Goal: Task Accomplishment & Management: Manage account settings

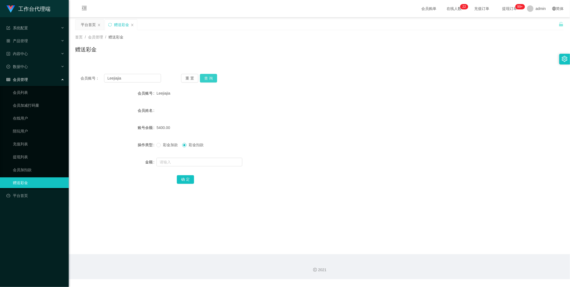
drag, startPoint x: 135, startPoint y: 71, endPoint x: 199, endPoint y: 75, distance: 64.5
click at [137, 70] on div "会员账号： Leejiajia 重 置 查 询 会员账号 Leejiajia 会员姓名 账号余额 5400.00 操作类型 彩金加款 彩金扣款 金额 确 定" at bounding box center [319, 132] width 488 height 128
click at [209, 76] on button "查 询" at bounding box center [208, 78] width 17 height 9
drag, startPoint x: 137, startPoint y: 78, endPoint x: 192, endPoint y: 77, distance: 54.5
click at [137, 78] on input "Leejiajia" at bounding box center [132, 78] width 57 height 9
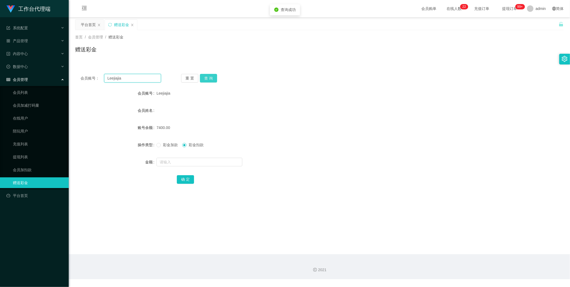
paste input "Benedictleejunli"
type input "Benedictleejunli"
click at [203, 79] on button "查 询" at bounding box center [208, 78] width 17 height 9
click at [169, 145] on span "彩金加款" at bounding box center [170, 144] width 19 height 4
click at [169, 157] on input "text" at bounding box center [199, 161] width 86 height 9
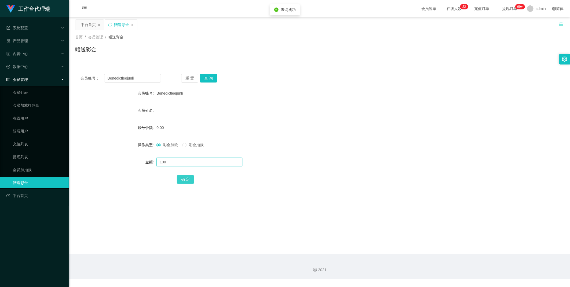
type input "100"
click at [184, 176] on button "确 定" at bounding box center [185, 179] width 17 height 9
click at [136, 81] on input "Benedictleejunli" at bounding box center [132, 78] width 57 height 9
click at [210, 75] on button "查 询" at bounding box center [208, 78] width 17 height 9
click at [193, 144] on span "彩金扣款" at bounding box center [195, 144] width 19 height 4
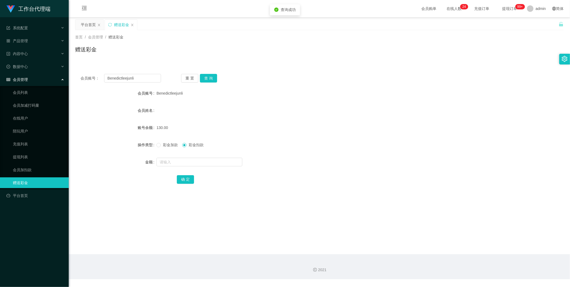
click at [189, 166] on div at bounding box center [298, 161] width 285 height 11
click at [196, 163] on input "text" at bounding box center [199, 161] width 86 height 9
type input "130"
click at [180, 176] on button "确 定" at bounding box center [185, 179] width 17 height 9
click at [117, 77] on input "Benedictleejunli" at bounding box center [132, 78] width 57 height 9
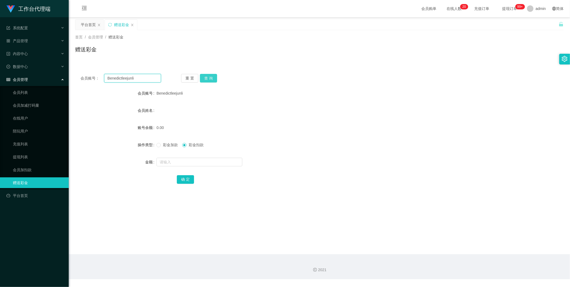
paste input "88018275"
type input "88018275"
click at [210, 78] on button "查 询" at bounding box center [208, 78] width 17 height 9
drag, startPoint x: 176, startPoint y: 147, endPoint x: 178, endPoint y: 156, distance: 9.2
click at [176, 147] on label "彩金加款" at bounding box center [168, 145] width 24 height 6
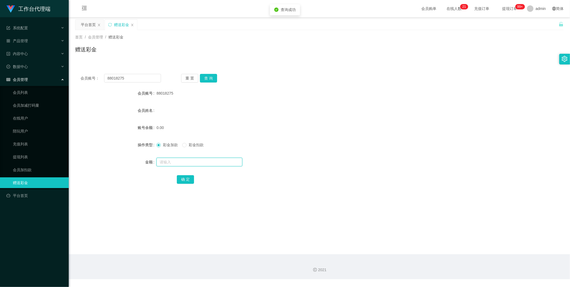
click at [176, 161] on input "text" at bounding box center [199, 161] width 86 height 9
type input "100"
click at [182, 176] on button "确 定" at bounding box center [185, 179] width 17 height 9
drag, startPoint x: 186, startPoint y: 180, endPoint x: 224, endPoint y: 83, distance: 103.5
click at [234, 93] on form "会员账号 88018275 会员姓名 账号余额 100.00 操作类型 彩金加款 彩金扣款 金额 确 定" at bounding box center [319, 136] width 488 height 97
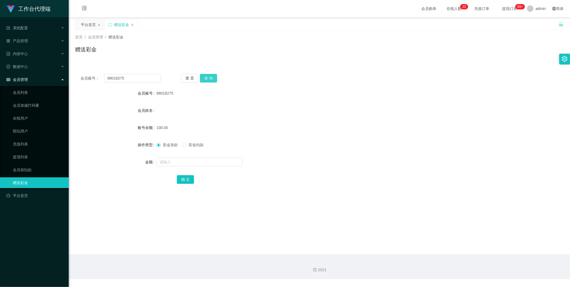
click at [215, 80] on button "查 询" at bounding box center [208, 78] width 17 height 9
click at [189, 145] on span "彩金扣款" at bounding box center [195, 144] width 19 height 4
click at [187, 164] on input "text" at bounding box center [199, 161] width 86 height 9
type input "130"
click at [186, 176] on button "确 定" at bounding box center [185, 179] width 17 height 9
